Goal: Task Accomplishment & Management: Manage account settings

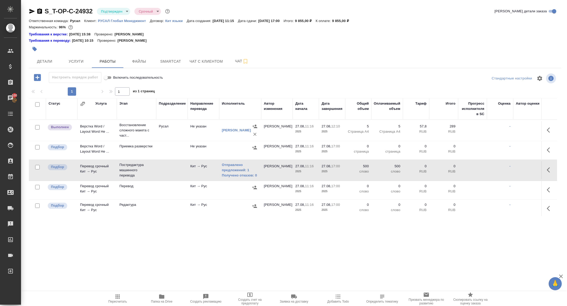
click at [320, 58] on div "Детали Услуги Работы Файлы Smartcat Чат с клиентом Чат" at bounding box center [295, 61] width 532 height 13
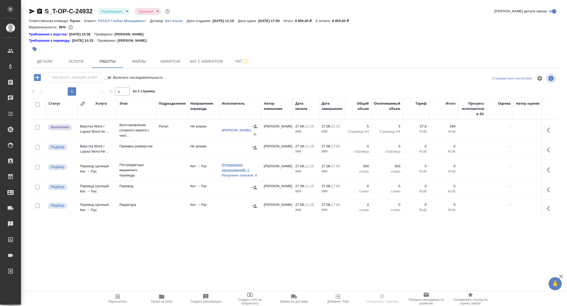
click at [234, 168] on link "Отправлено предложений: 1" at bounding box center [240, 168] width 37 height 11
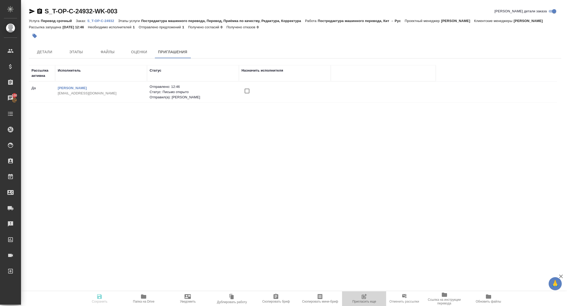
click at [365, 304] on button "Пригласить еще" at bounding box center [364, 299] width 44 height 15
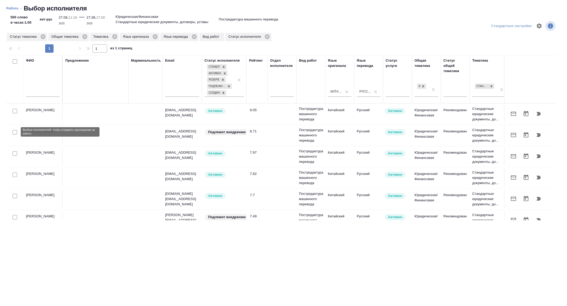
click at [15, 132] on input "checkbox" at bounding box center [15, 132] width 4 height 4
checkbox input "true"
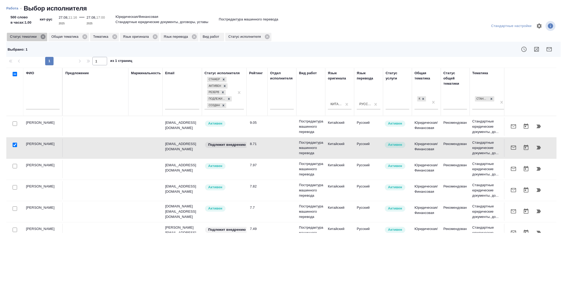
click at [44, 37] on icon at bounding box center [43, 37] width 6 height 6
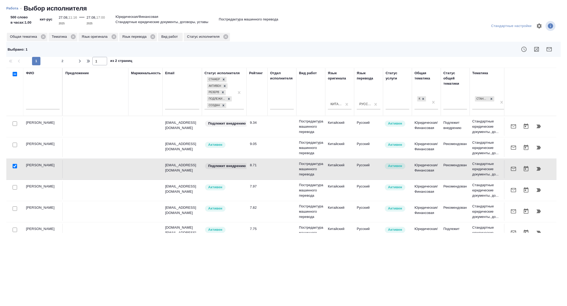
click at [13, 124] on input "checkbox" at bounding box center [15, 124] width 4 height 4
checkbox input "true"
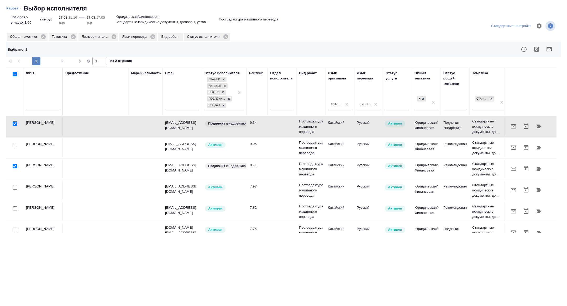
scroll to position [17, 0]
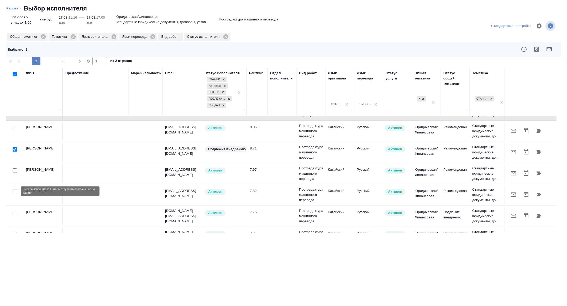
click at [13, 190] on input "checkbox" at bounding box center [15, 192] width 4 height 4
checkbox input "true"
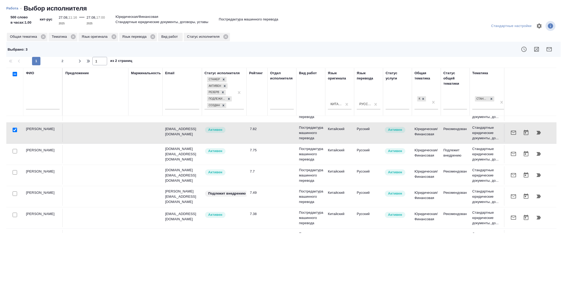
scroll to position [112, 0]
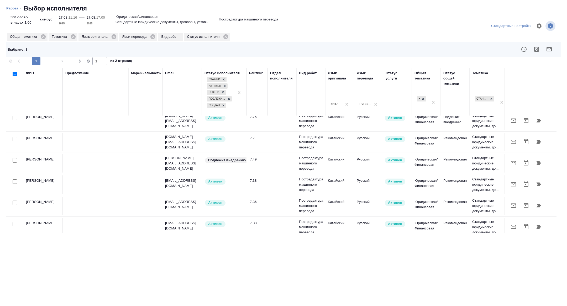
click at [14, 160] on input "checkbox" at bounding box center [15, 160] width 4 height 4
checkbox input "true"
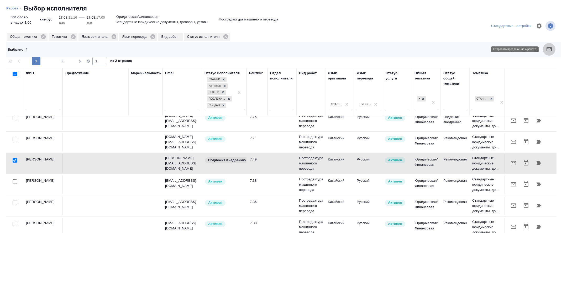
click at [552, 53] on button "button" at bounding box center [549, 49] width 13 height 13
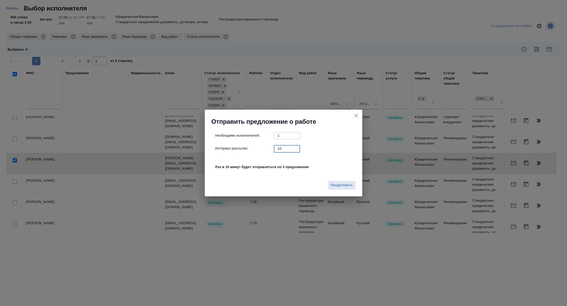
drag, startPoint x: 287, startPoint y: 152, endPoint x: 260, endPoint y: 139, distance: 29.7
click at [260, 139] on div "Необходимо исполнителей: 1 ​ Интервал рассылки: 10 ​ Раз в 10 минут будет отпра…" at bounding box center [285, 154] width 141 height 44
type input "1"
click at [346, 185] on span "Продолжить" at bounding box center [342, 185] width 22 height 6
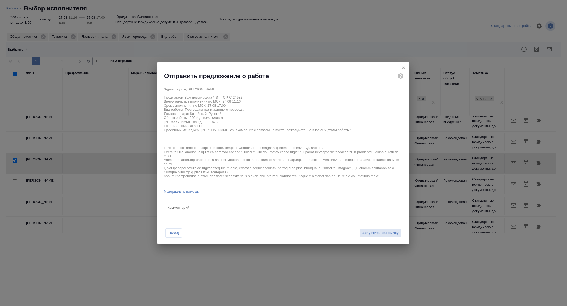
click at [216, 218] on div "Назад Запустить рассылку" at bounding box center [284, 230] width 252 height 29
click at [214, 210] on div "x Комментарий" at bounding box center [283, 207] width 239 height 9
type textarea "почти все есть в ТМ"
click at [386, 230] on span "Запустить рассылку" at bounding box center [380, 233] width 36 height 6
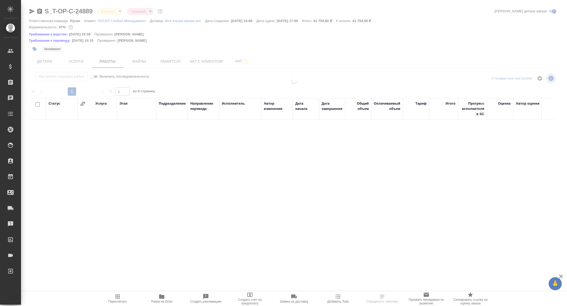
click at [32, 11] on div at bounding box center [294, 115] width 546 height 230
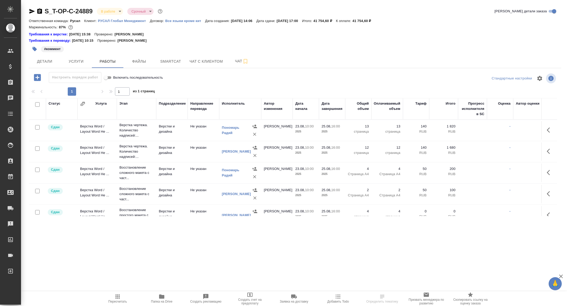
click at [30, 11] on icon "button" at bounding box center [32, 11] width 6 height 6
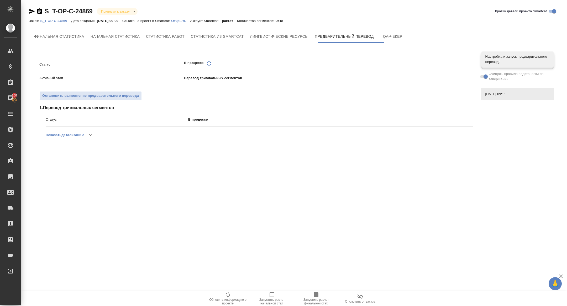
click at [210, 60] on icon "Обновить" at bounding box center [209, 63] width 6 height 6
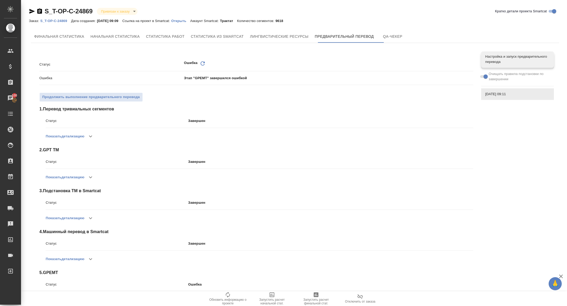
click at [189, 22] on p "Открыть" at bounding box center [180, 21] width 19 height 4
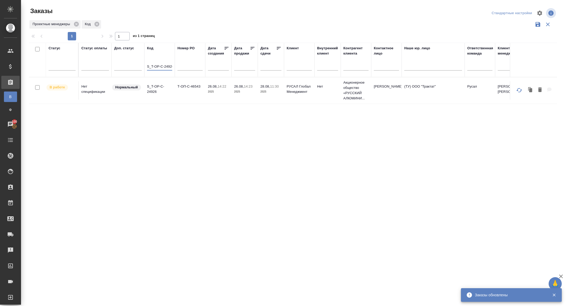
click at [156, 66] on input "S_T-OP-C-24926" at bounding box center [159, 67] width 25 height 7
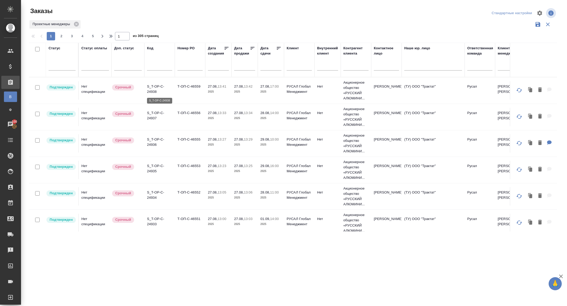
click at [152, 91] on p "S_T-OP-C-24938" at bounding box center [159, 89] width 25 height 11
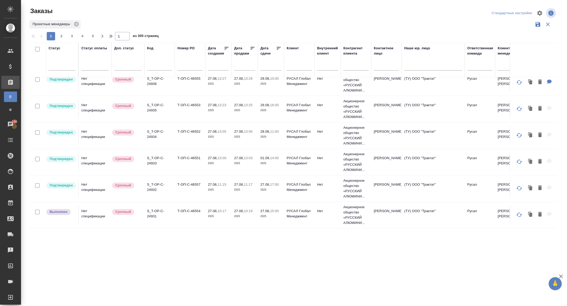
scroll to position [56, 0]
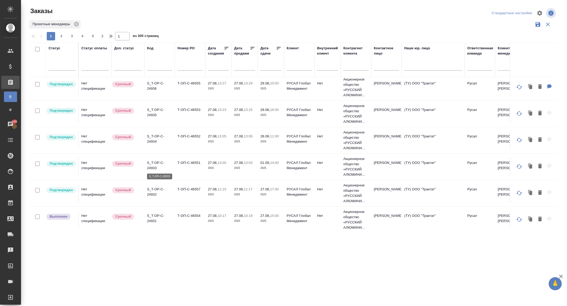
click at [154, 167] on p "S_T-OP-C-24933" at bounding box center [159, 165] width 25 height 11
click at [145, 135] on td "S_T-OP-C-24934" at bounding box center [159, 140] width 30 height 18
click at [154, 139] on p "S_T-OP-C-24934" at bounding box center [159, 139] width 25 height 11
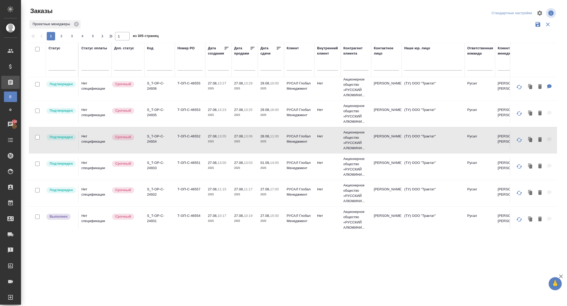
click at [153, 113] on p "S_T-OP-C-24935" at bounding box center [159, 112] width 25 height 11
click at [152, 85] on p "S_T-OP-C-24936" at bounding box center [159, 86] width 25 height 11
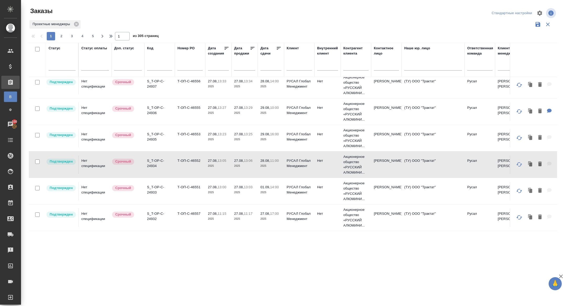
scroll to position [0, 0]
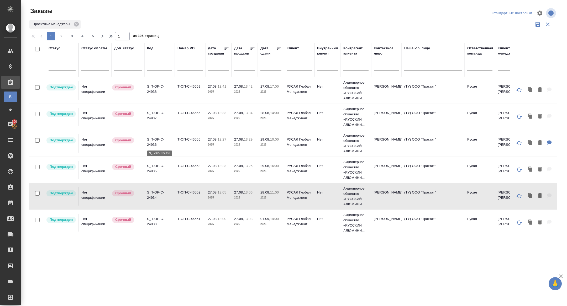
click at [151, 143] on p "S_T-OP-C-24936" at bounding box center [159, 142] width 25 height 11
click at [153, 115] on p "S_T-OP-C-24937" at bounding box center [159, 116] width 25 height 11
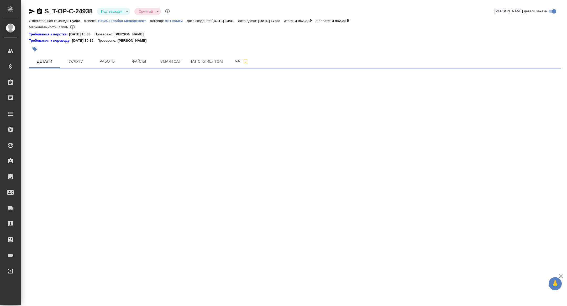
select select "RU"
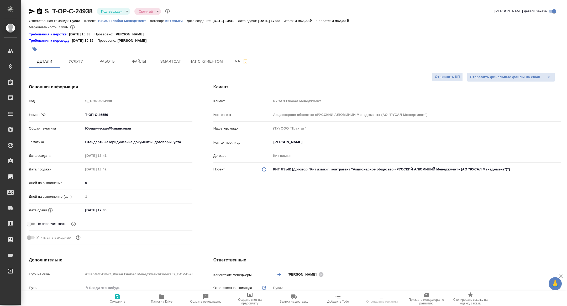
type textarea "x"
type input "[PERSON_NAME]"
type textarea "x"
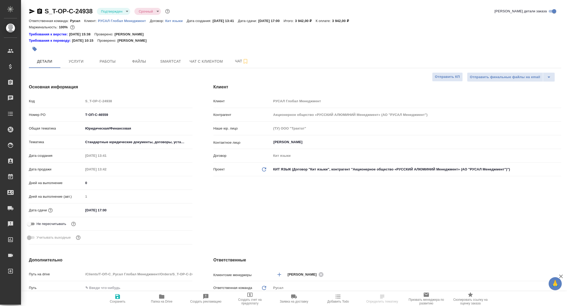
type textarea "x"
click at [110, 63] on span "Работы" at bounding box center [107, 61] width 25 height 7
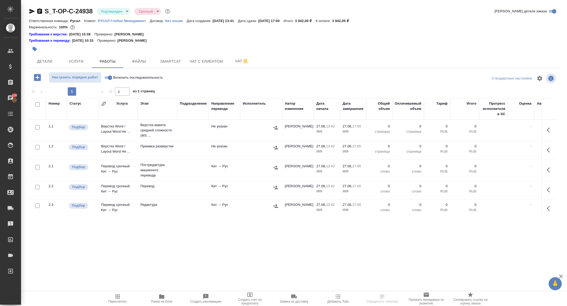
click at [164, 297] on icon "button" at bounding box center [162, 297] width 6 height 6
click at [39, 11] on icon "button" at bounding box center [39, 10] width 5 height 5
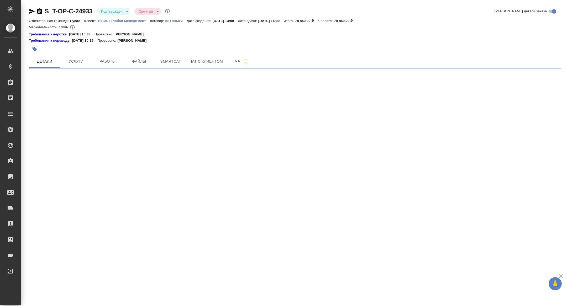
select select "RU"
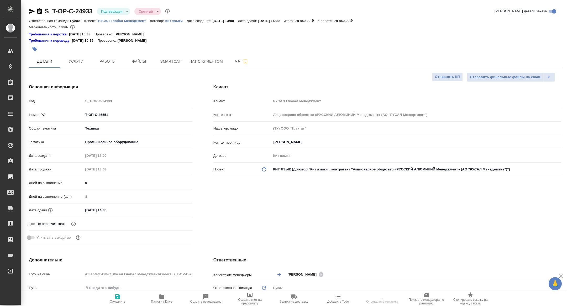
type textarea "x"
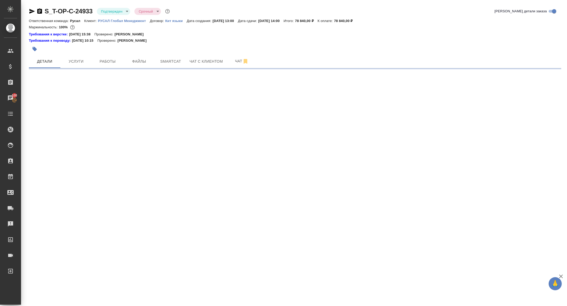
select select "RU"
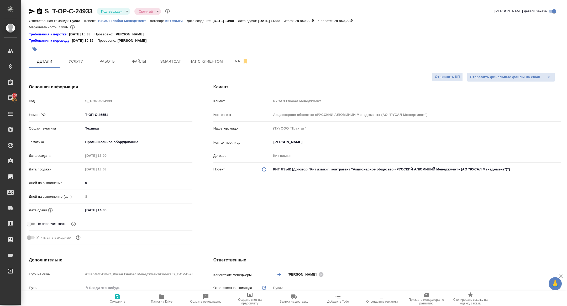
type textarea "x"
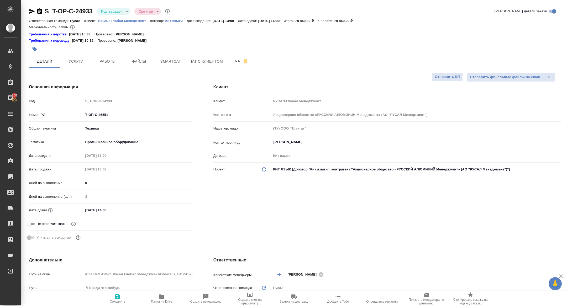
type textarea "x"
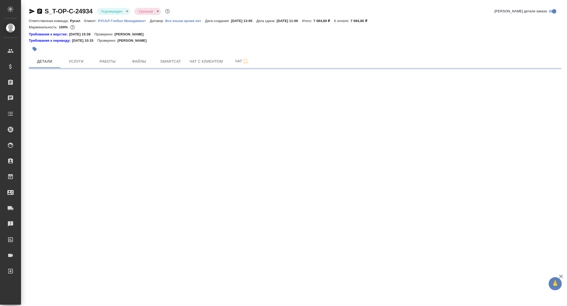
select select "RU"
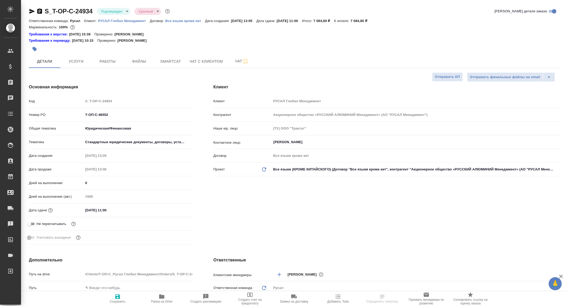
type textarea "x"
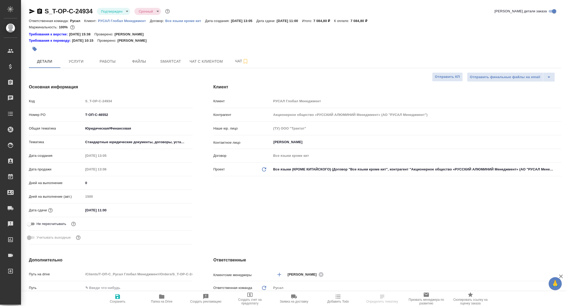
type textarea "x"
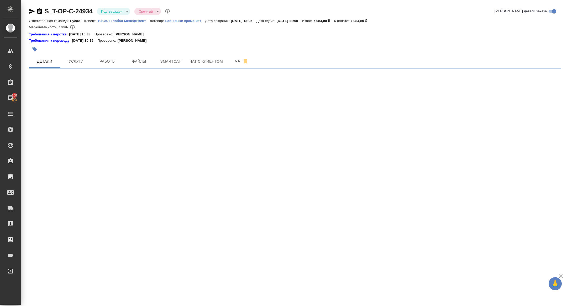
select select "RU"
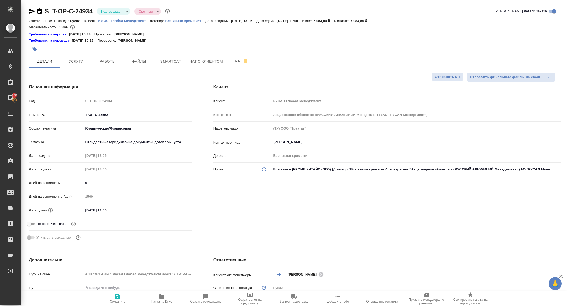
type textarea "x"
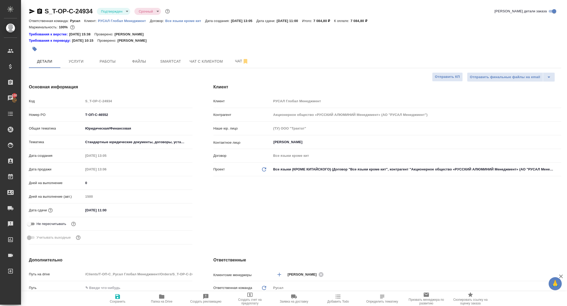
type textarea "x"
click at [166, 305] on button "Папка на Drive" at bounding box center [162, 299] width 44 height 15
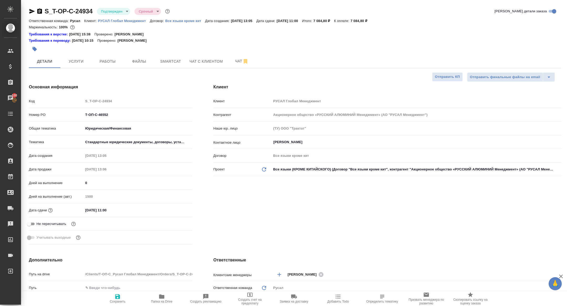
type textarea "x"
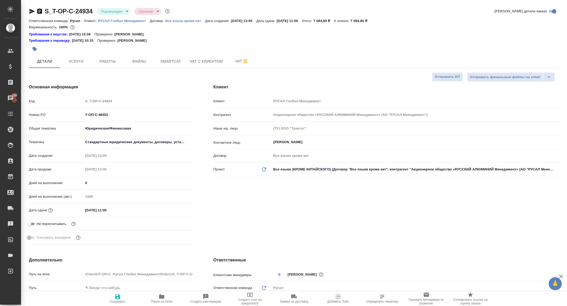
type textarea "x"
click at [112, 10] on body "🙏 .cls-1 fill:#fff; AWATERA Zhuravleva Alexandra Клиенты Спецификации Заказы 10…" at bounding box center [283, 153] width 567 height 306
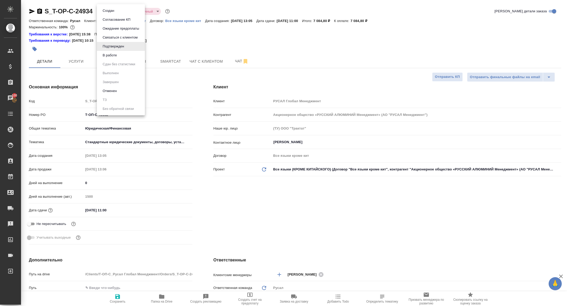
click at [117, 11] on li "Создан" at bounding box center [121, 10] width 48 height 9
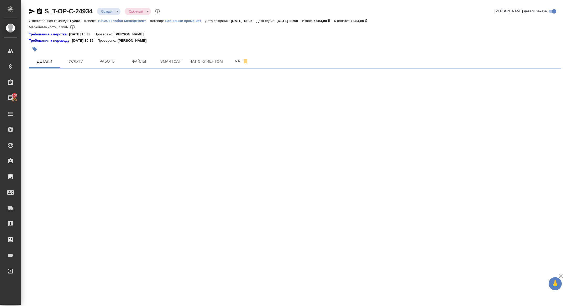
click at [107, 11] on body "🙏 .cls-1 fill:#fff; AWATERA Zhuravleva Alexandra Клиенты Спецификации Заказы 10…" at bounding box center [283, 153] width 567 height 306
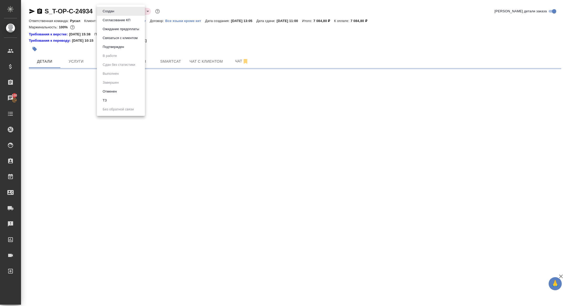
select select "RU"
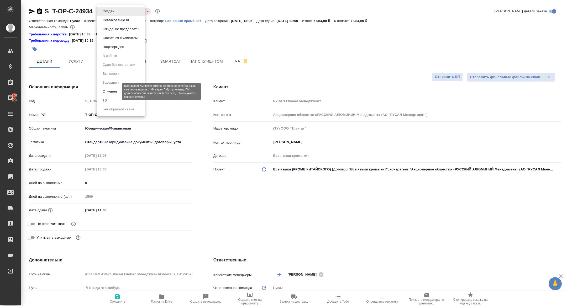
type textarea "x"
click at [109, 100] on li "ТЗ" at bounding box center [121, 100] width 48 height 9
type textarea "x"
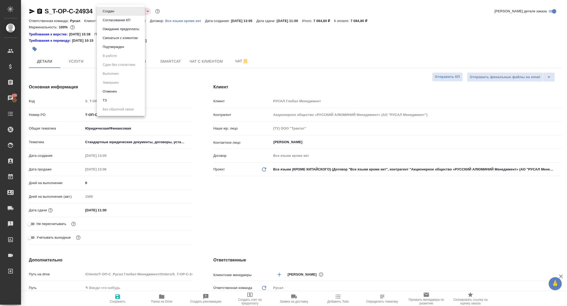
type textarea "x"
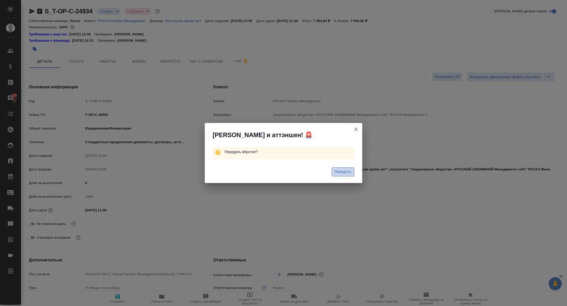
click at [336, 172] on span "Передать" at bounding box center [342, 172] width 17 height 6
type textarea "x"
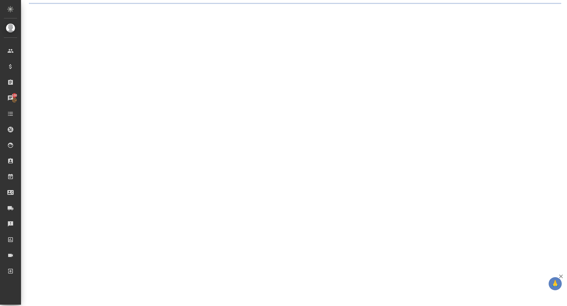
select select "RU"
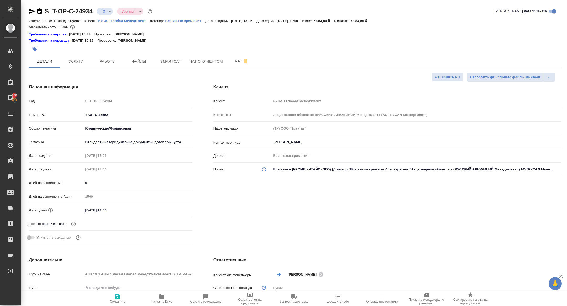
type textarea "x"
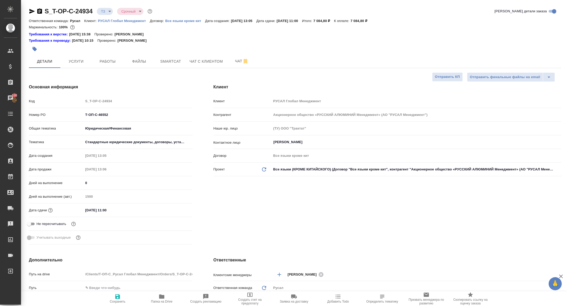
type textarea "x"
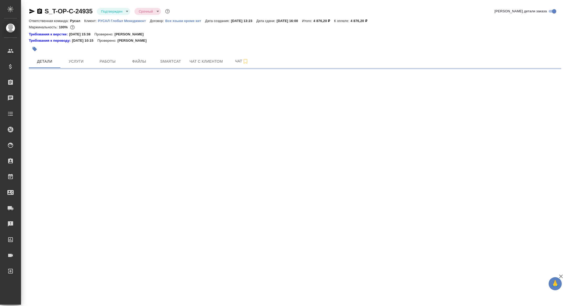
select select "RU"
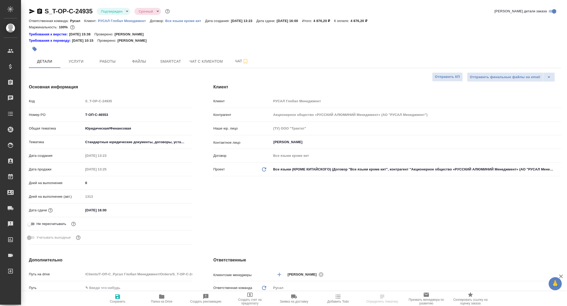
type textarea "x"
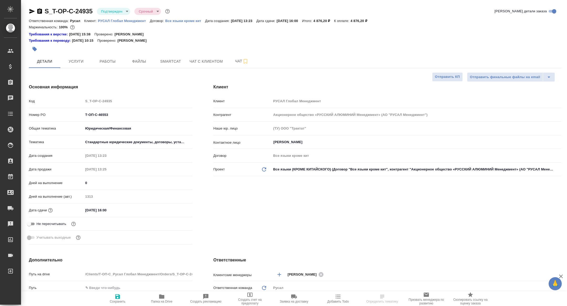
type textarea "x"
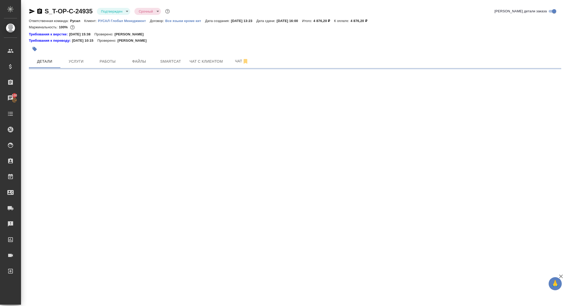
select select "RU"
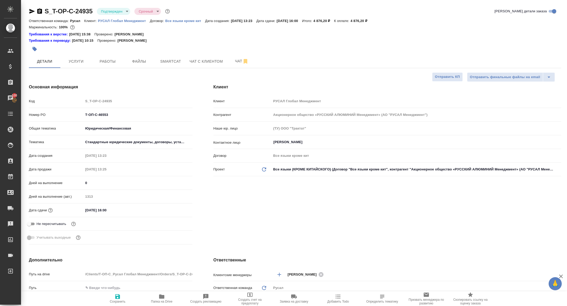
type textarea "x"
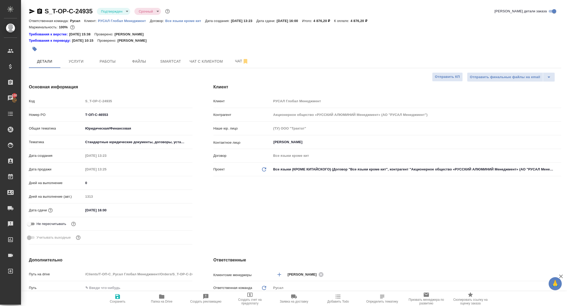
type textarea "x"
click at [170, 301] on span "Папка на Drive" at bounding box center [162, 302] width 22 height 4
type textarea "x"
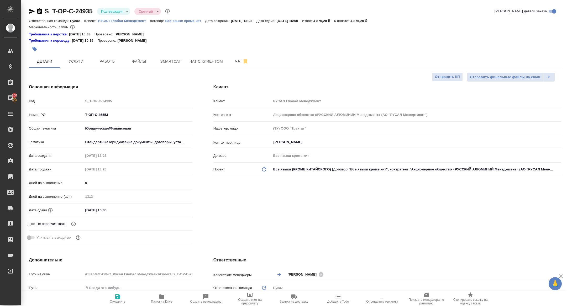
type textarea "x"
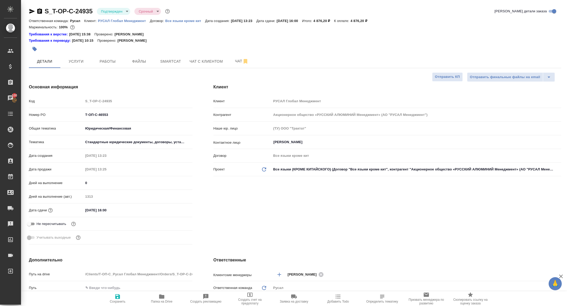
type textarea "x"
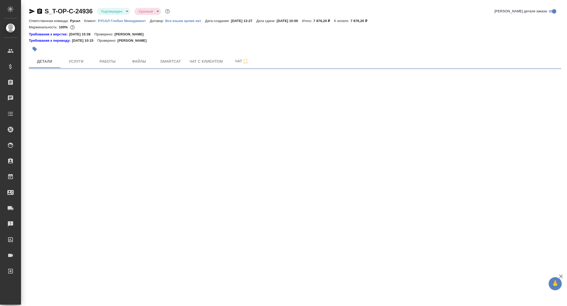
select select "RU"
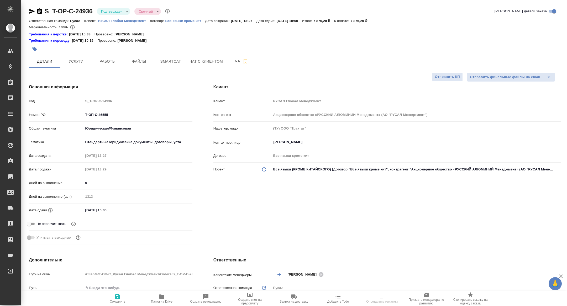
type textarea "x"
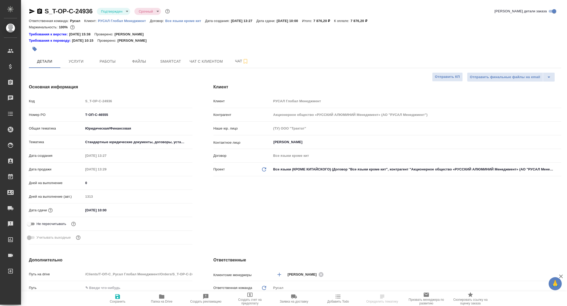
type textarea "x"
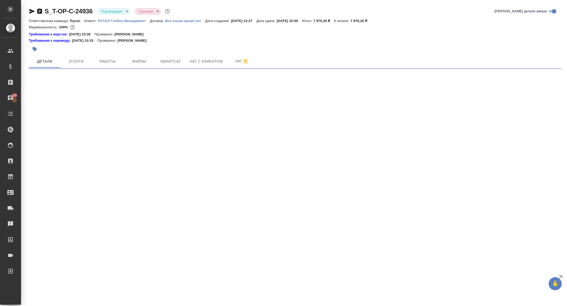
select select "RU"
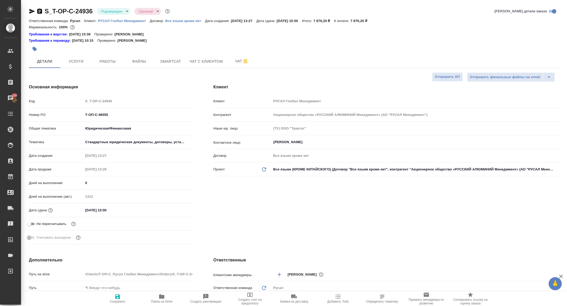
type textarea "x"
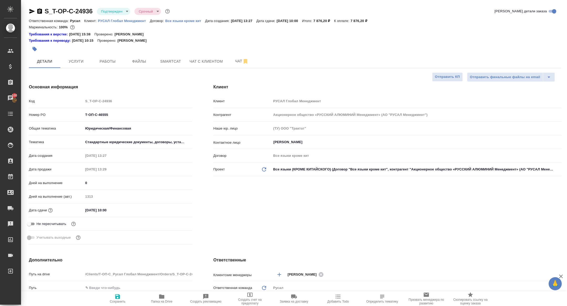
type textarea "x"
click at [163, 294] on icon "button" at bounding box center [162, 297] width 6 height 6
type textarea "x"
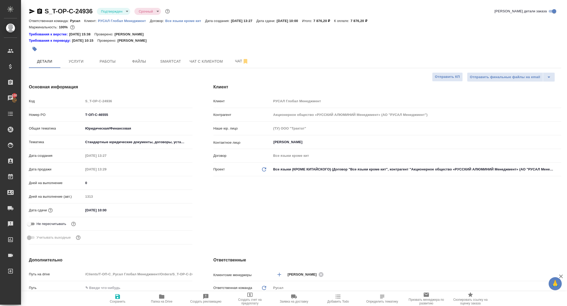
type textarea "x"
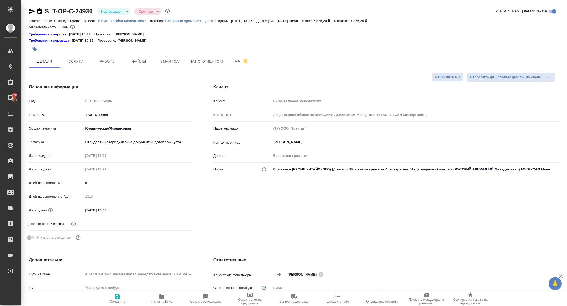
type textarea "x"
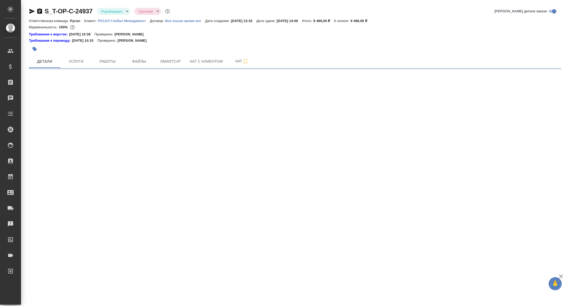
select select "RU"
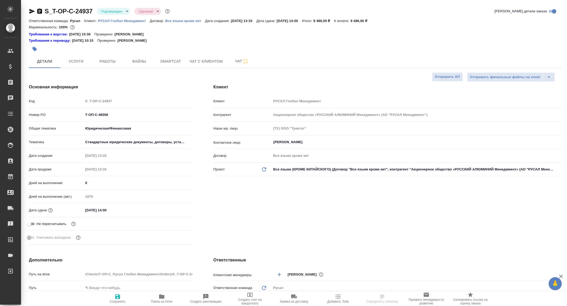
type textarea "x"
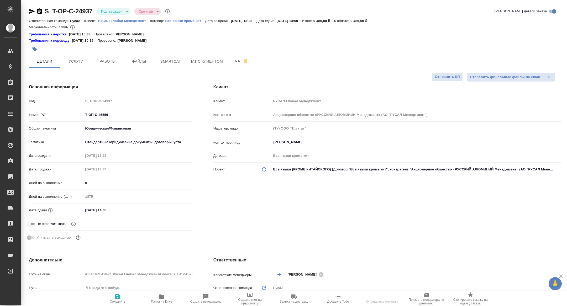
type textarea "x"
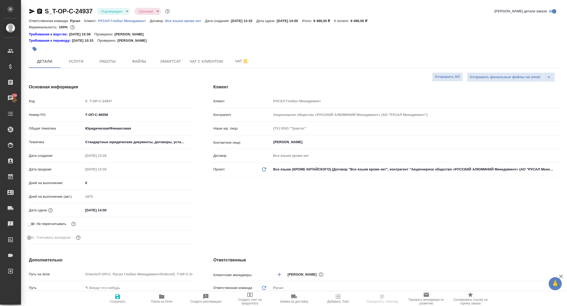
type textarea "x"
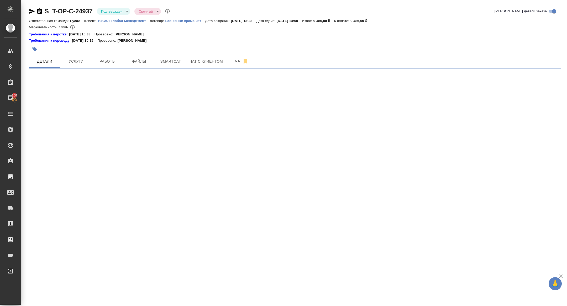
select select "RU"
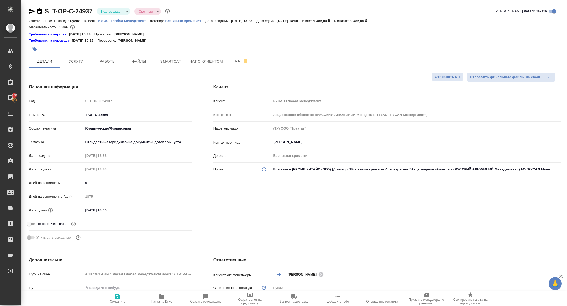
type textarea "x"
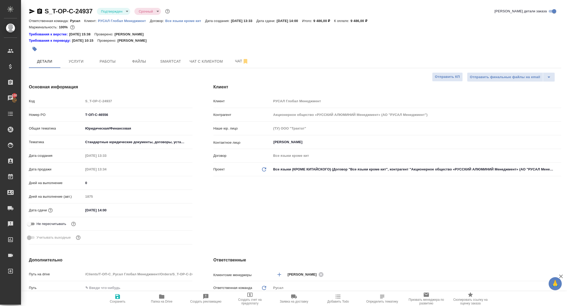
type textarea "x"
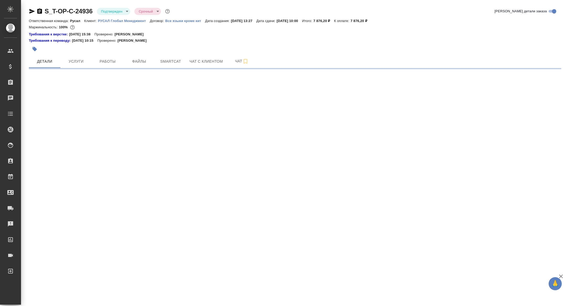
select select "RU"
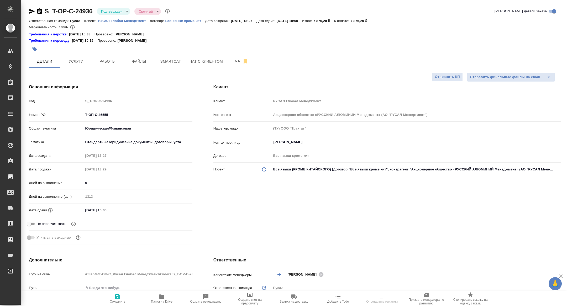
type textarea "x"
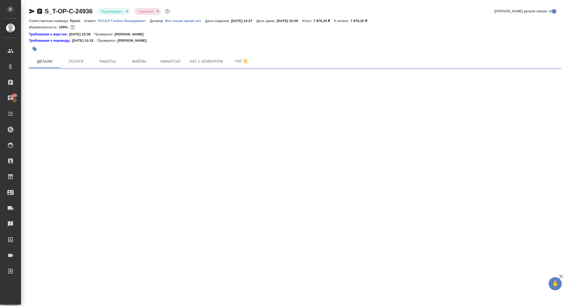
select select "RU"
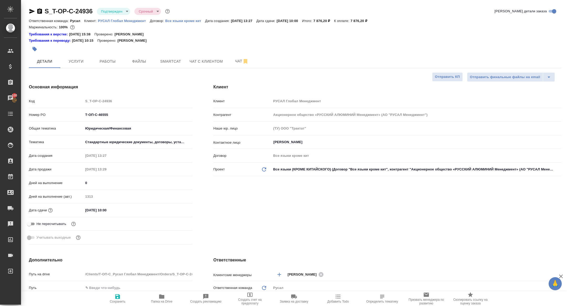
type textarea "x"
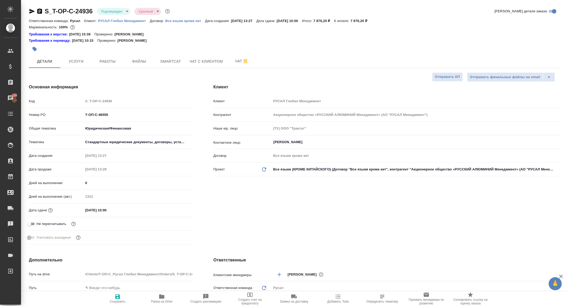
type textarea "x"
click at [167, 305] on button "Папка на Drive" at bounding box center [162, 299] width 44 height 15
type textarea "x"
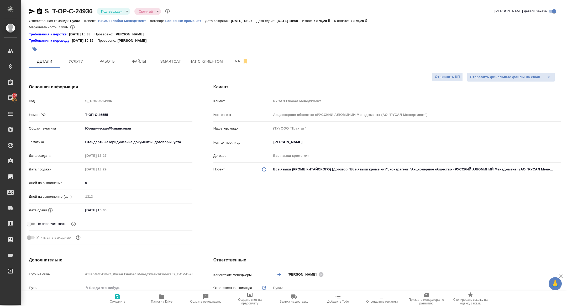
type textarea "x"
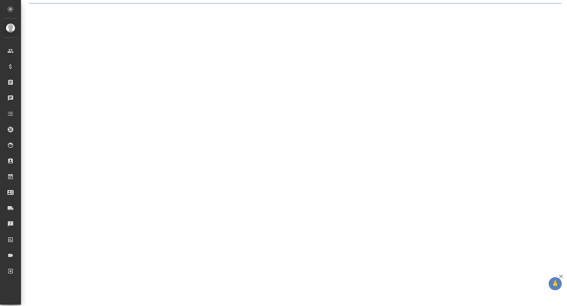
select select "RU"
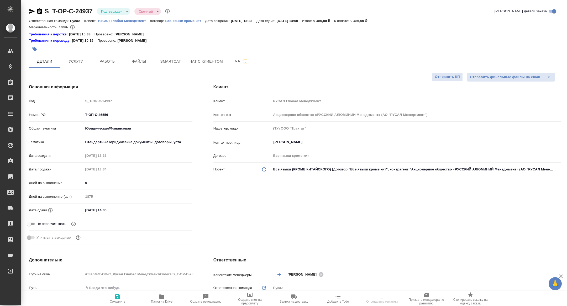
type textarea "x"
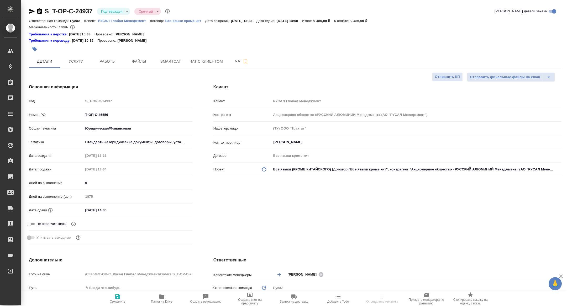
type textarea "x"
select select "RU"
type textarea "x"
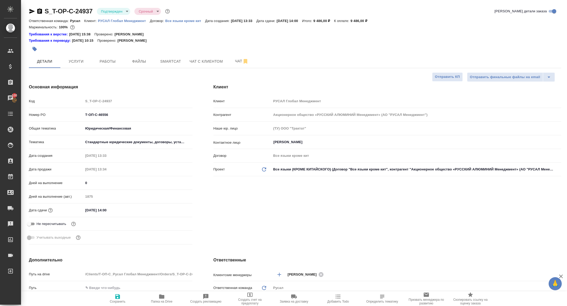
type textarea "x"
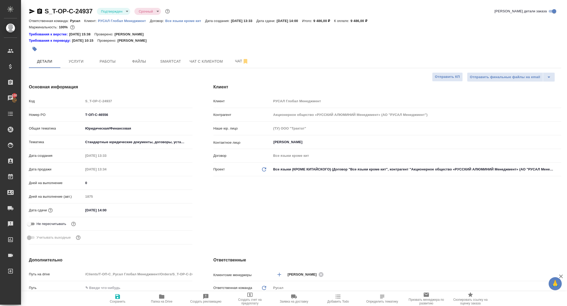
type textarea "x"
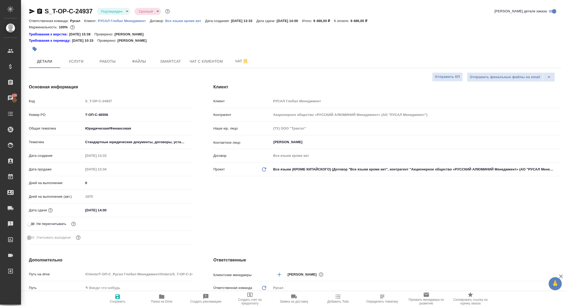
type textarea "x"
click at [166, 300] on span "Папка на Drive" at bounding box center [162, 302] width 22 height 4
type textarea "x"
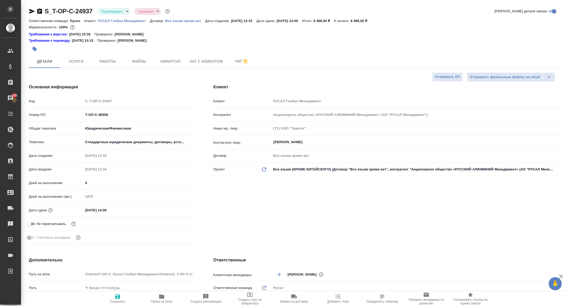
type textarea "x"
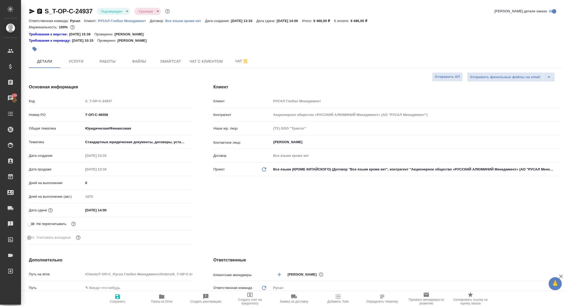
type textarea "x"
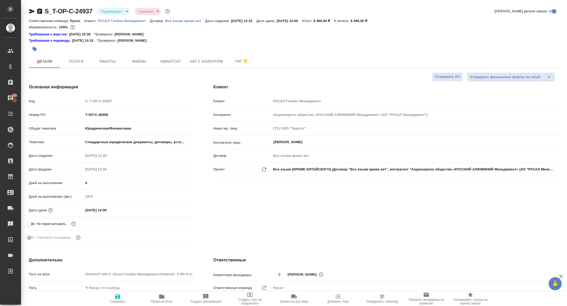
type textarea "x"
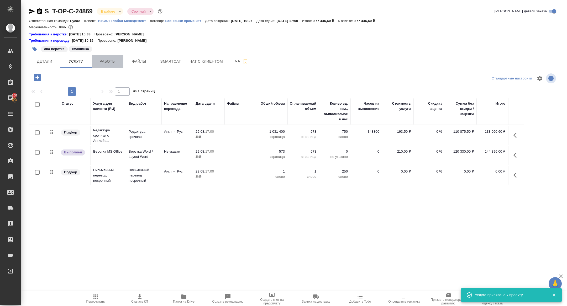
click at [103, 61] on span "Работы" at bounding box center [107, 61] width 25 height 7
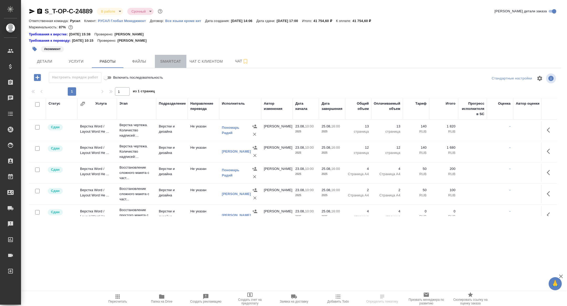
click at [165, 63] on span "Smartcat" at bounding box center [170, 61] width 25 height 7
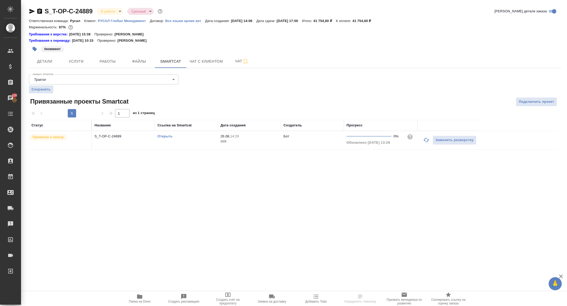
click at [160, 136] on link "Открыть" at bounding box center [165, 136] width 15 height 4
